Goal: Browse casually

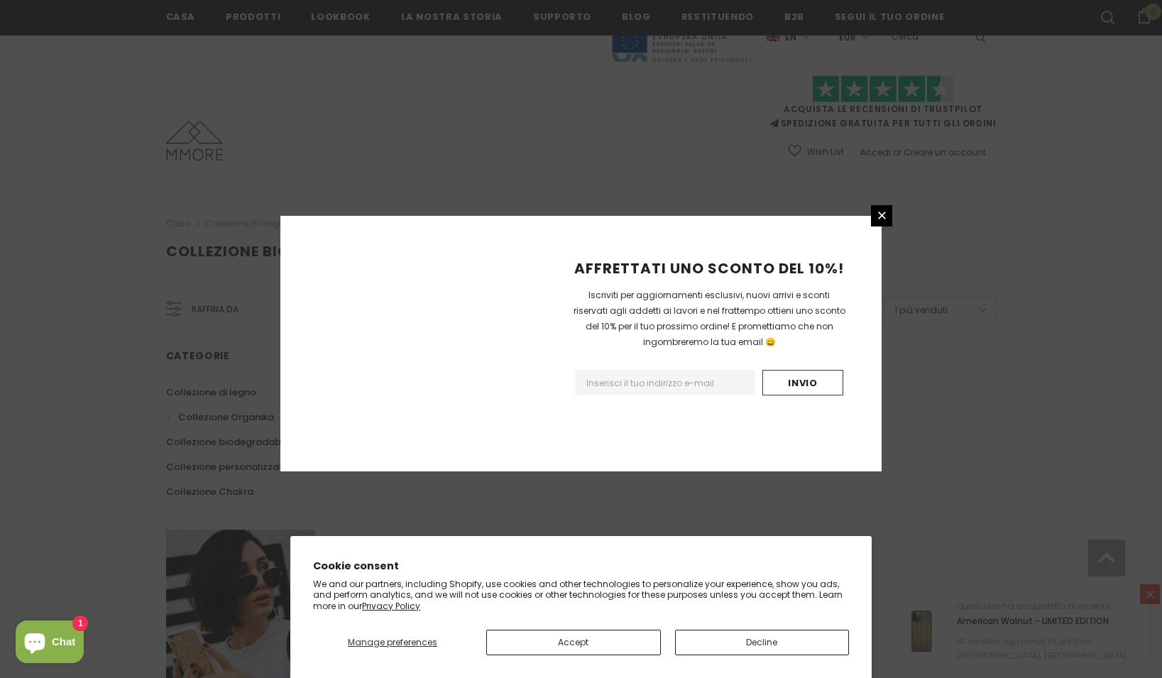
scroll to position [777, 0]
